Goal: Task Accomplishment & Management: Manage account settings

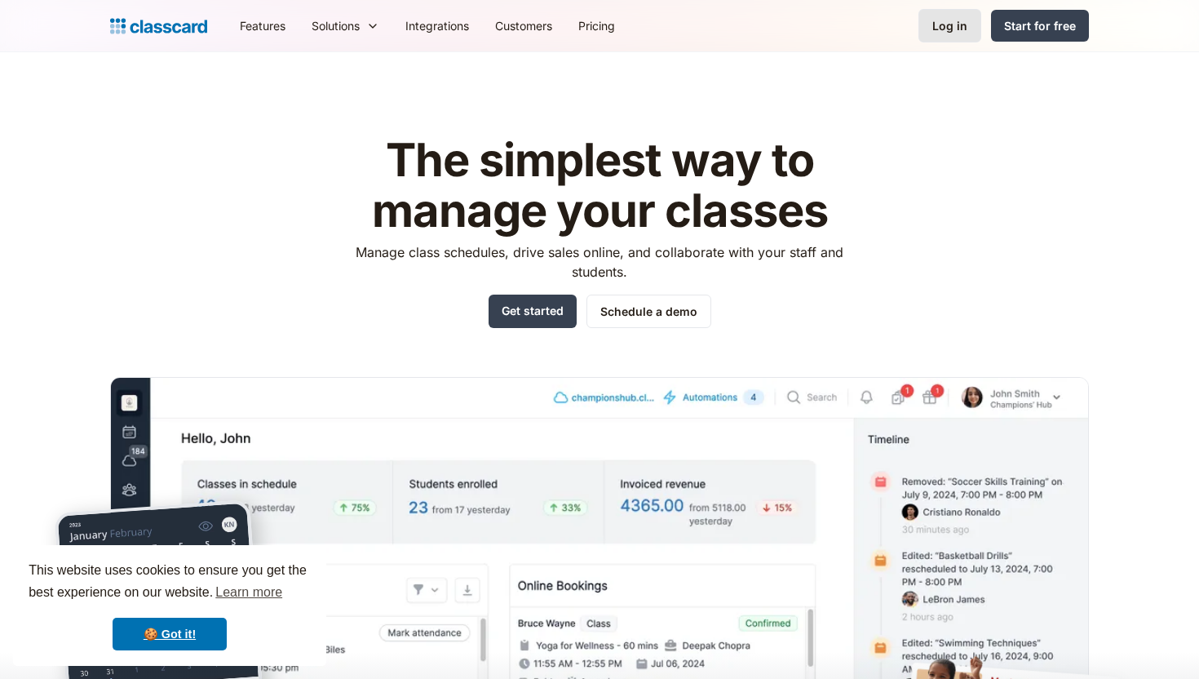
click at [956, 35] on link "Log in" at bounding box center [950, 25] width 63 height 33
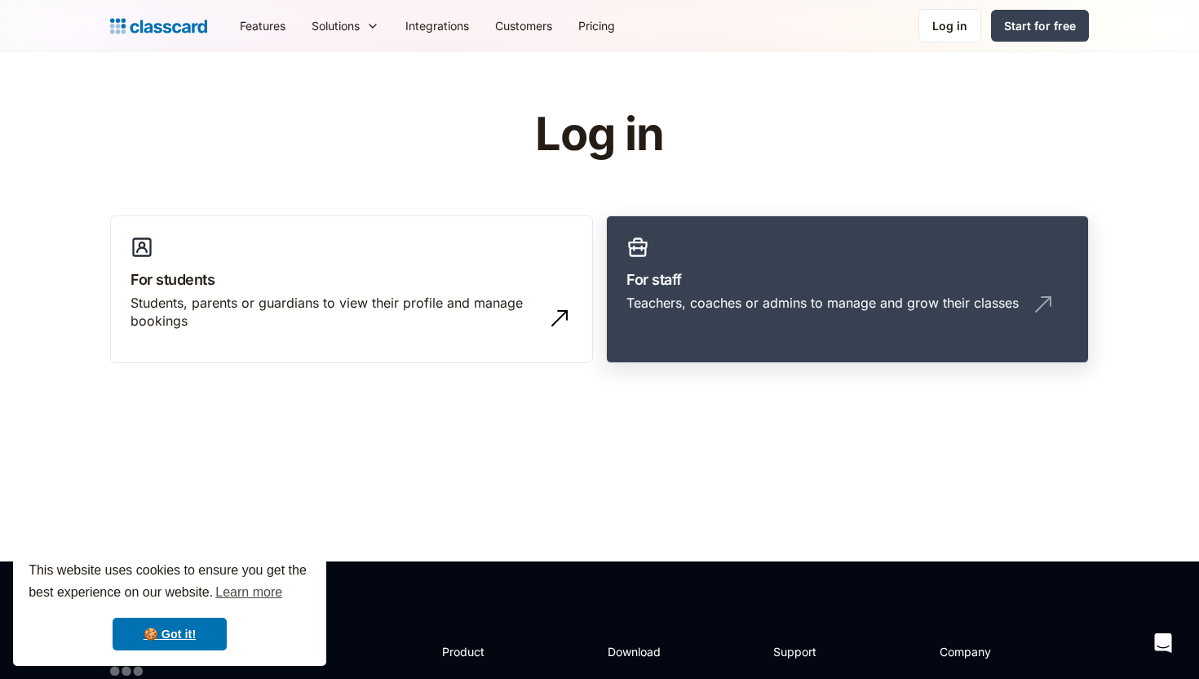
click at [776, 305] on div "Teachers, coaches or admins to manage and grow their classes" at bounding box center [823, 303] width 392 height 18
